Goal: Task Accomplishment & Management: Manage account settings

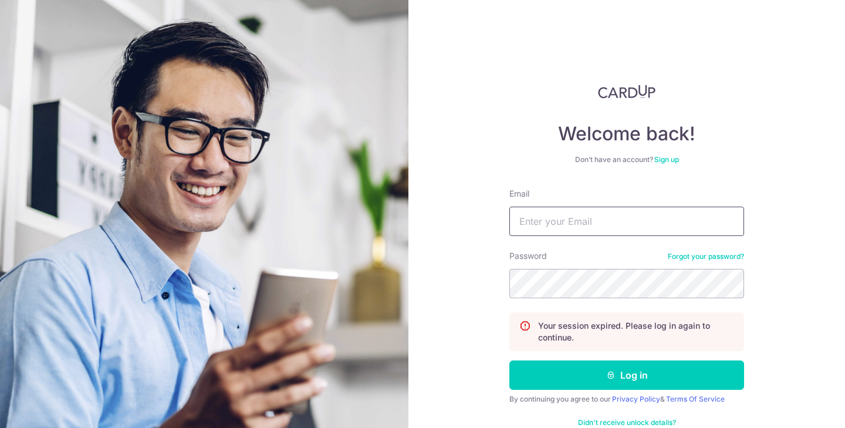
type input "[PERSON_NAME][DOMAIN_NAME][EMAIL_ADDRESS][DOMAIN_NAME]"
click at [627, 375] on button "Log in" at bounding box center [626, 374] width 235 height 29
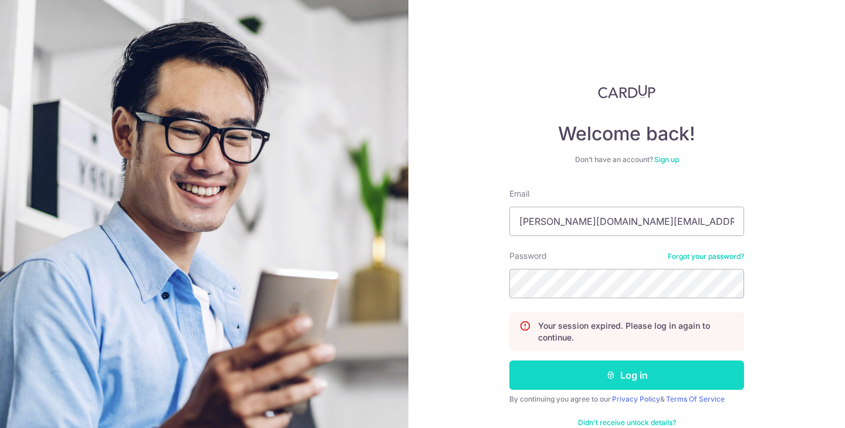
click at [612, 371] on icon "submit" at bounding box center [610, 374] width 9 height 9
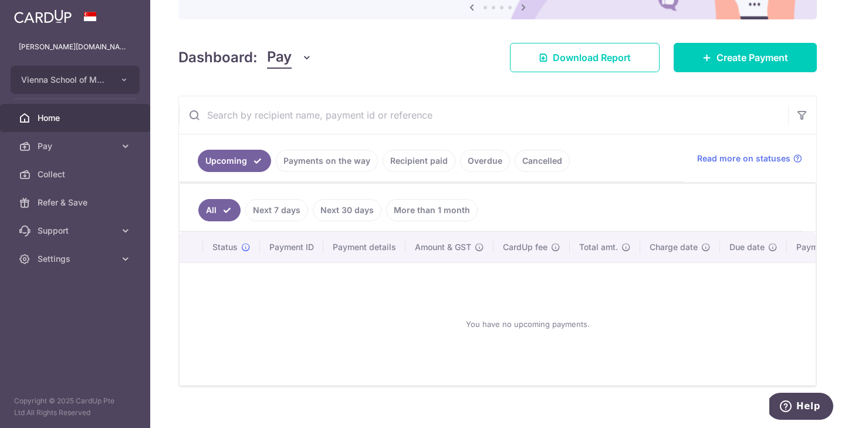
click at [329, 157] on link "Payments on the way" at bounding box center [327, 161] width 102 height 22
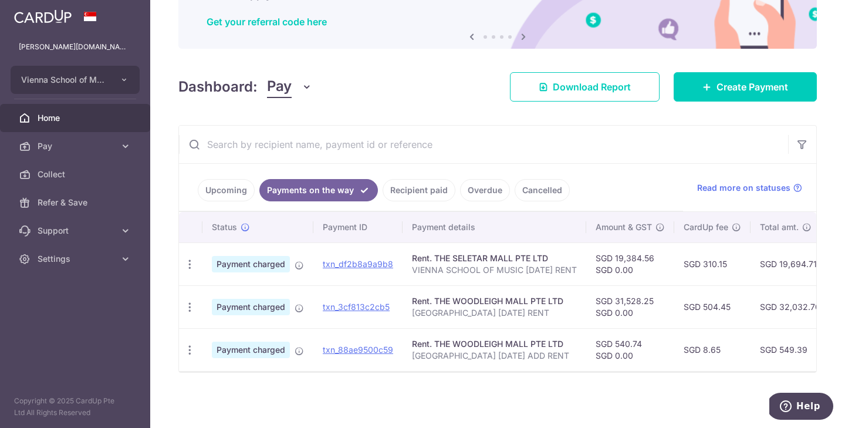
scroll to position [101, 0]
